Goal: Navigation & Orientation: Find specific page/section

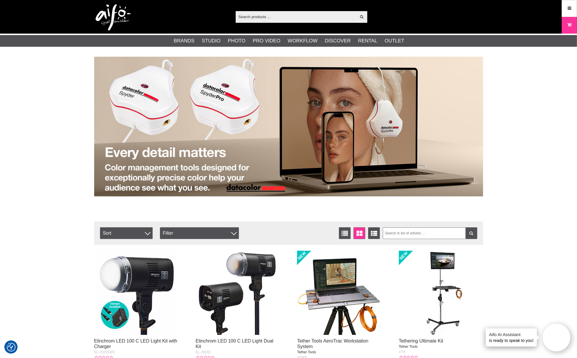
click at [335, 295] on img at bounding box center [339, 293] width 84 height 84
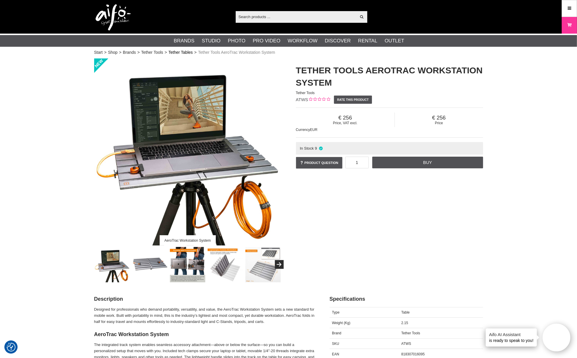
click at [182, 53] on link "Tether Tables" at bounding box center [180, 52] width 24 height 6
